Goal: Transaction & Acquisition: Download file/media

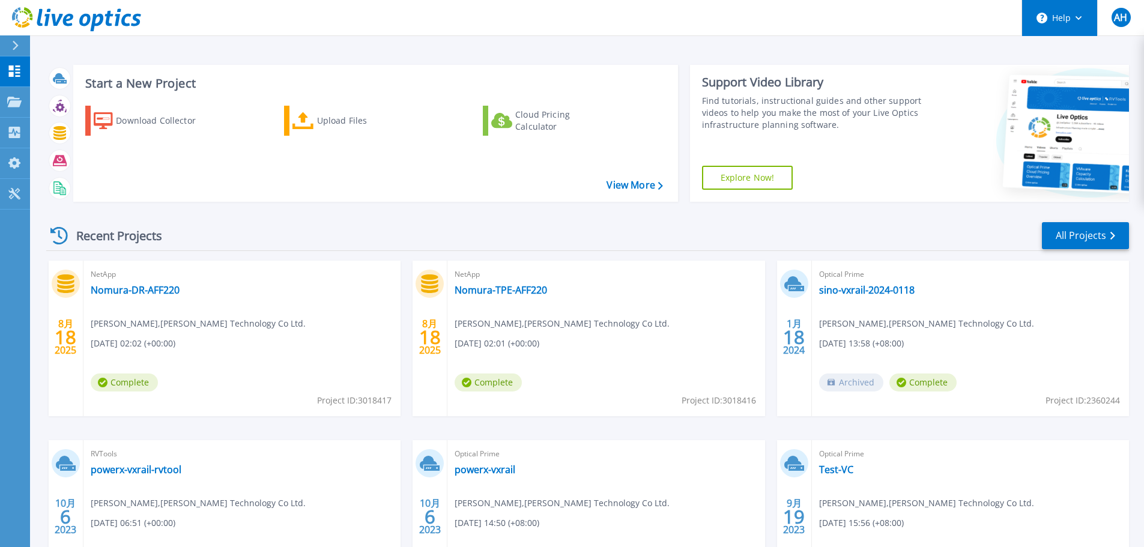
click at [631, 19] on button "Help" at bounding box center [1059, 18] width 75 height 36
click at [631, 11] on header "Help AH End User Alston Hsieh [EMAIL_ADDRESS][PERSON_NAME][DOMAIN_NAME] [PERSON…" at bounding box center [572, 18] width 1144 height 36
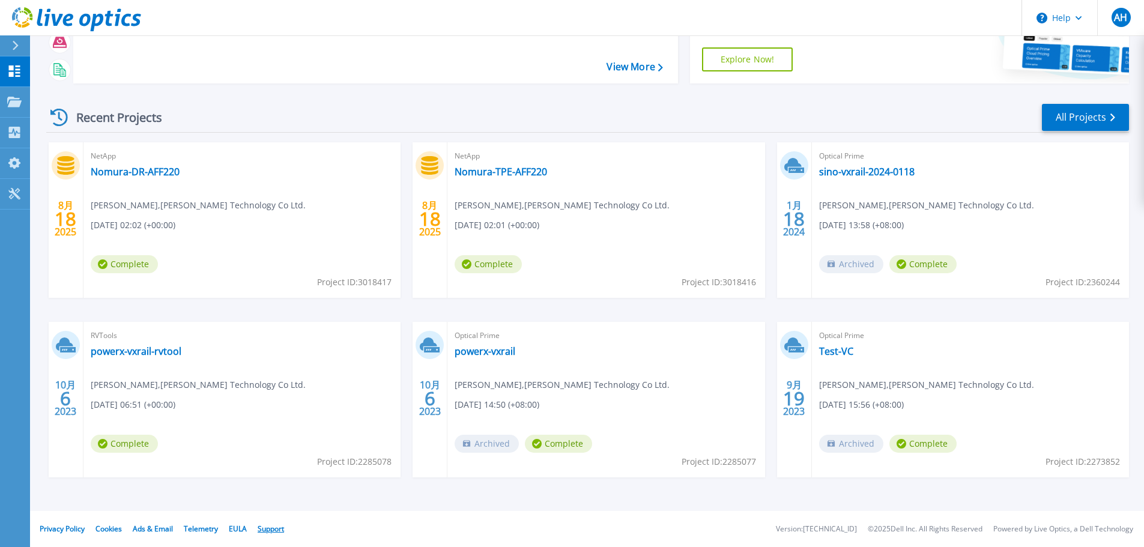
click at [270, 364] on link "Support" at bounding box center [271, 528] width 26 height 10
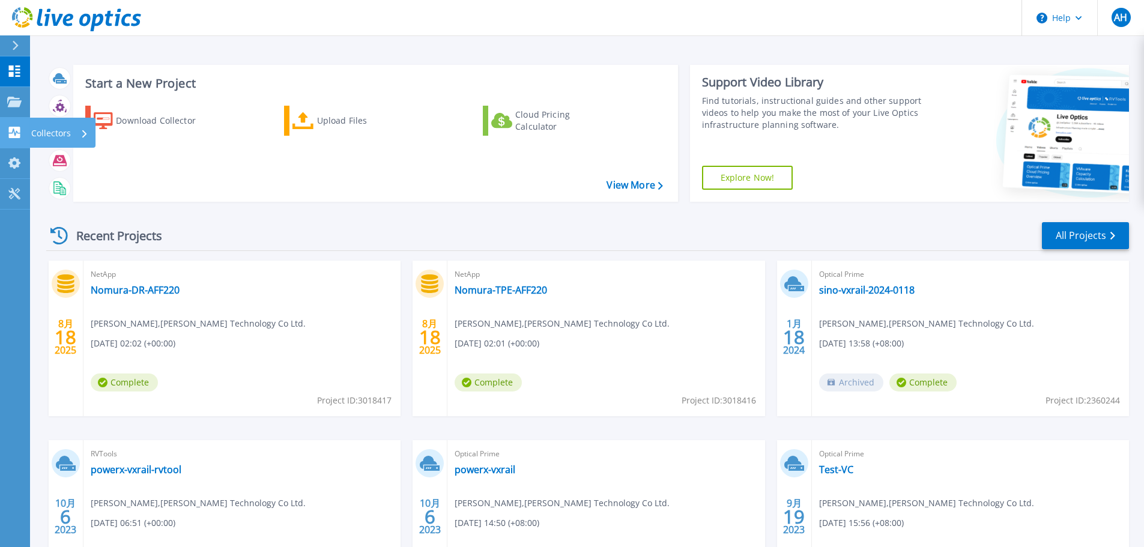
click at [76, 132] on div "Collectors" at bounding box center [59, 133] width 57 height 31
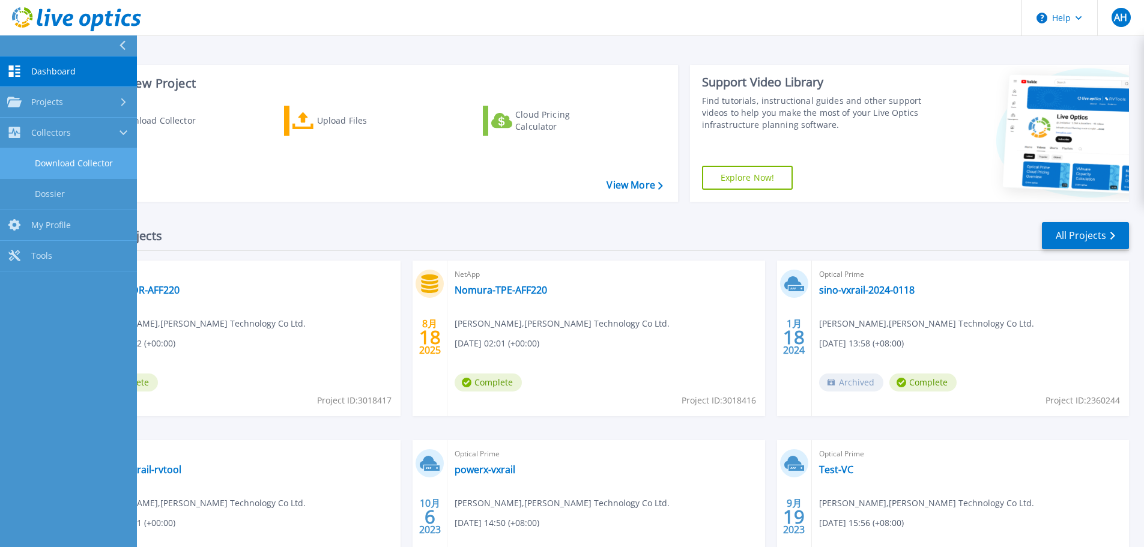
click at [69, 169] on link "Download Collector" at bounding box center [68, 163] width 137 height 31
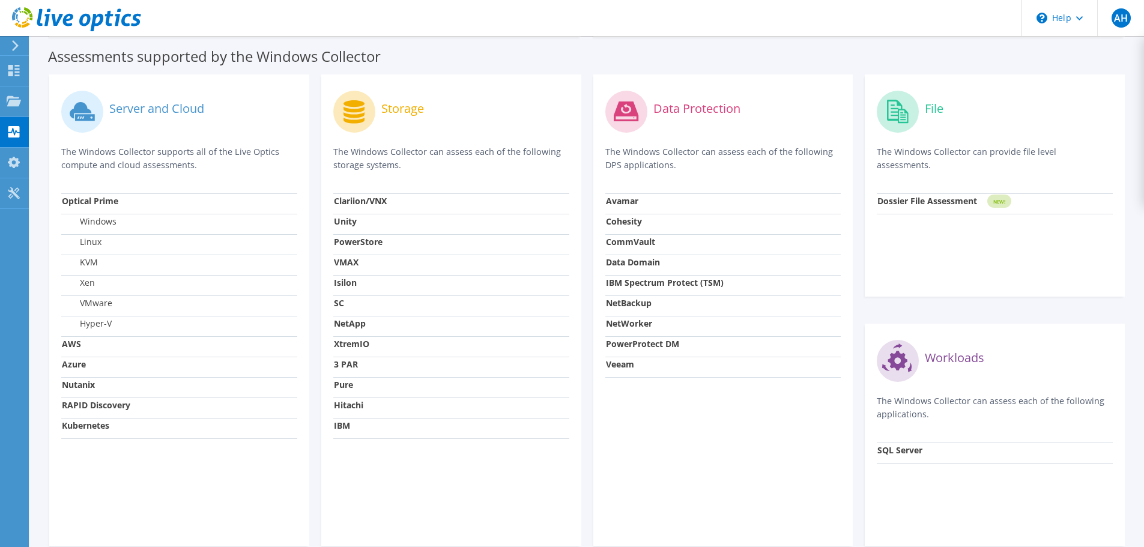
scroll to position [387, 0]
